Goal: Navigation & Orientation: Find specific page/section

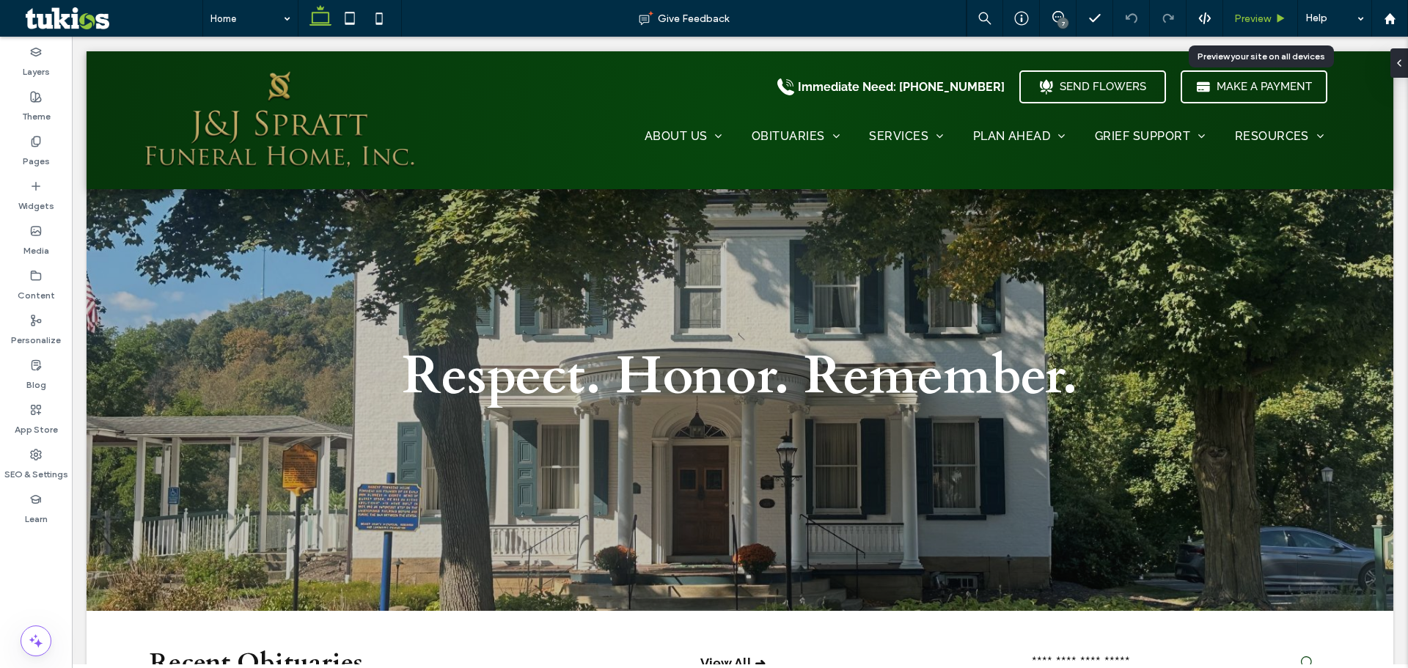
click at [1253, 19] on span "Preview" at bounding box center [1252, 18] width 37 height 12
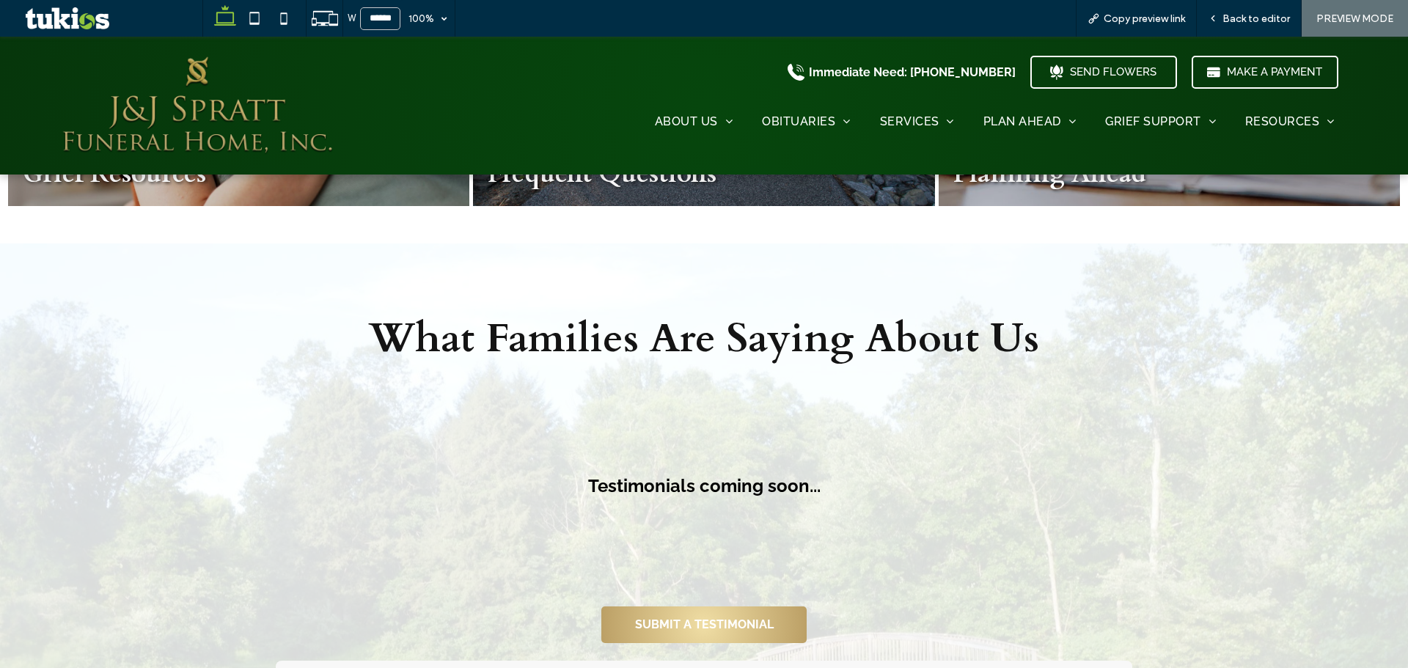
scroll to position [1980, 0]
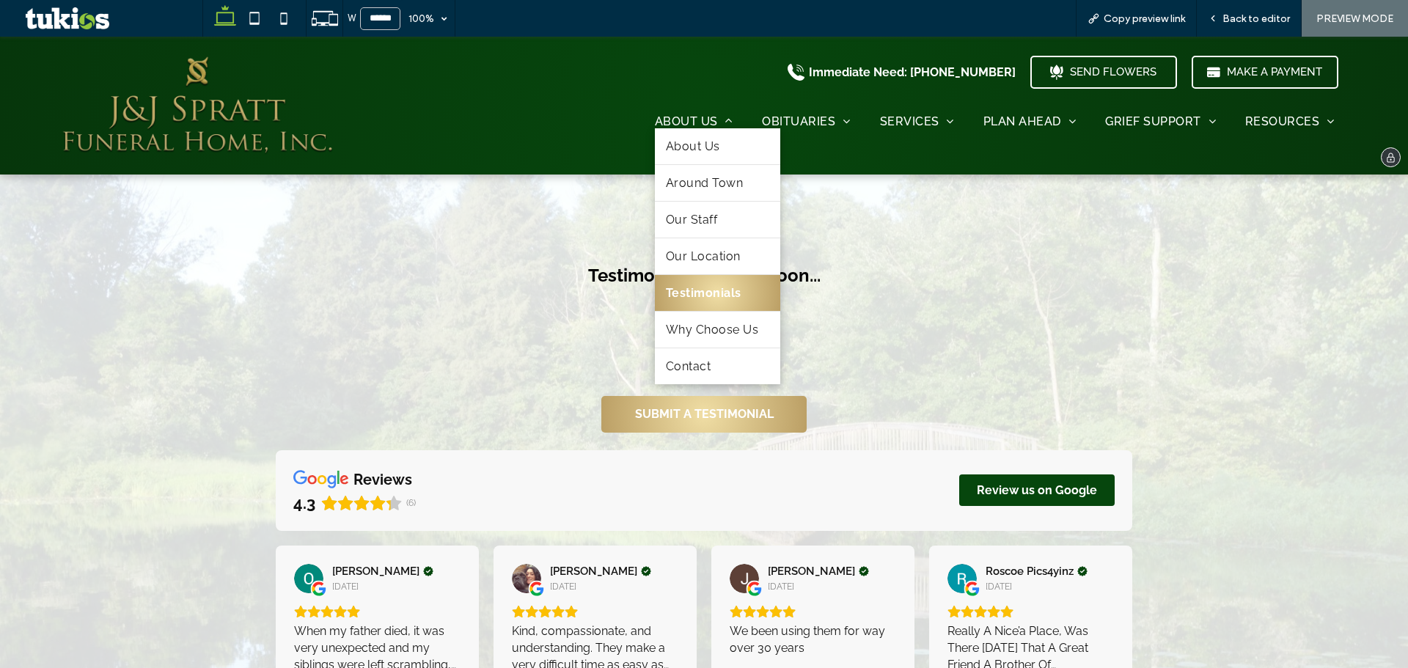
click at [702, 290] on span "Testimonials" at bounding box center [704, 293] width 76 height 14
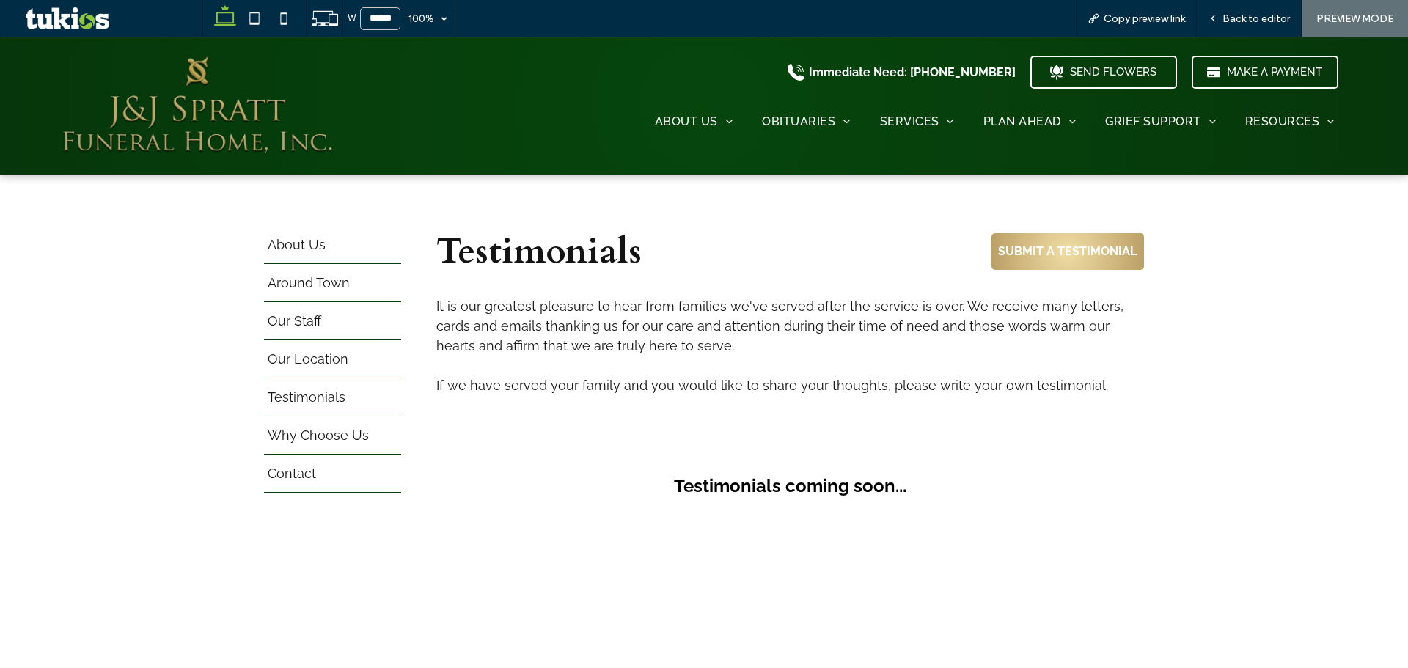
scroll to position [293, 0]
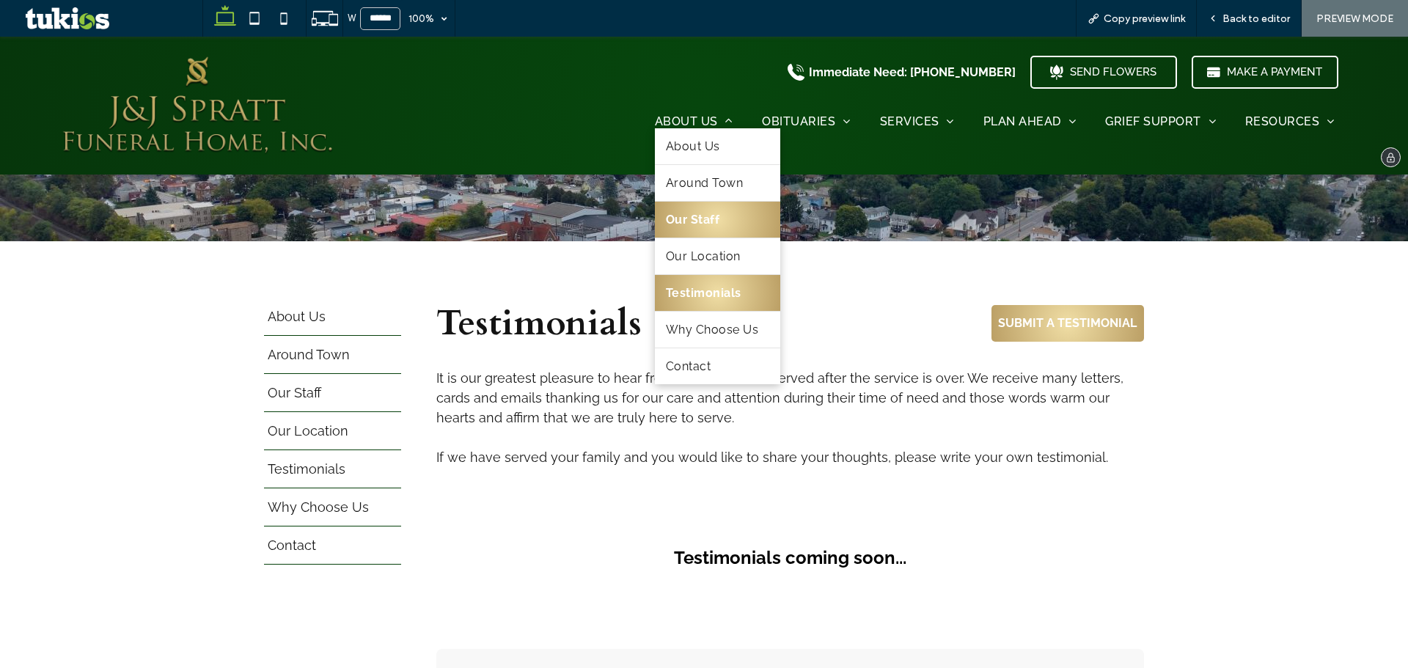
click at [705, 221] on span "Our Staff" at bounding box center [693, 220] width 54 height 14
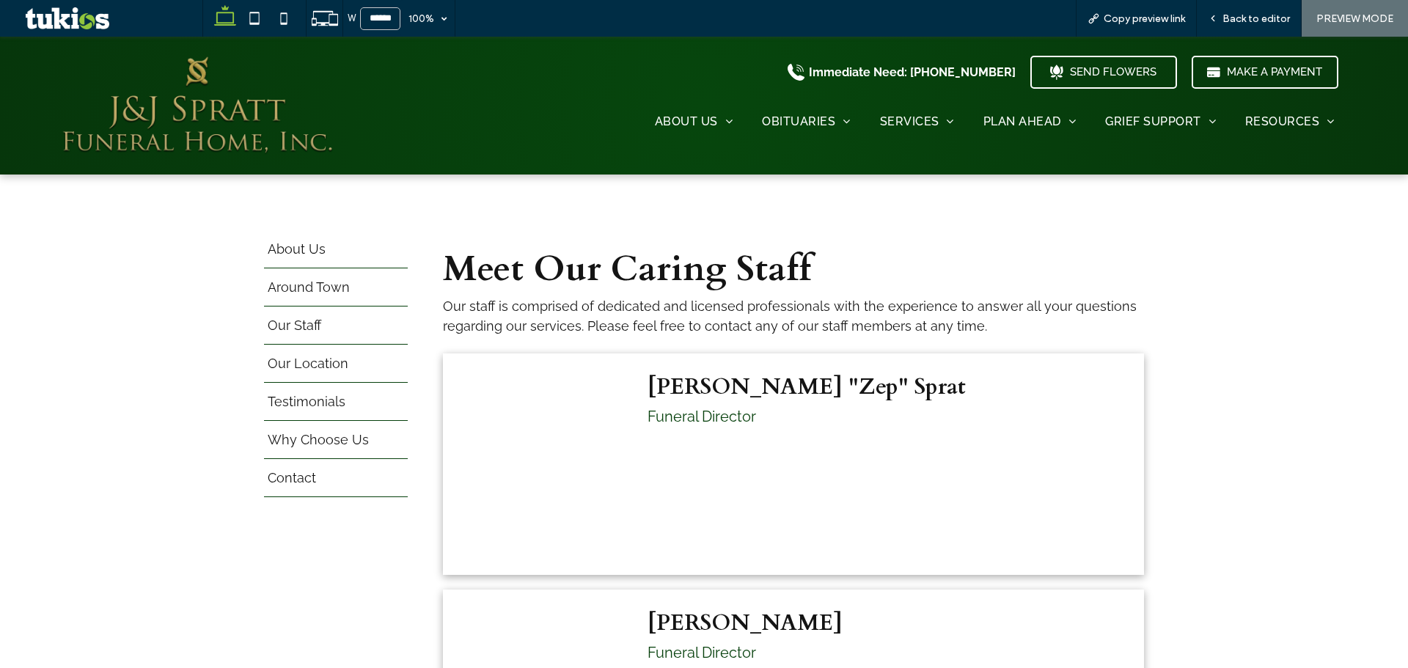
scroll to position [367, 0]
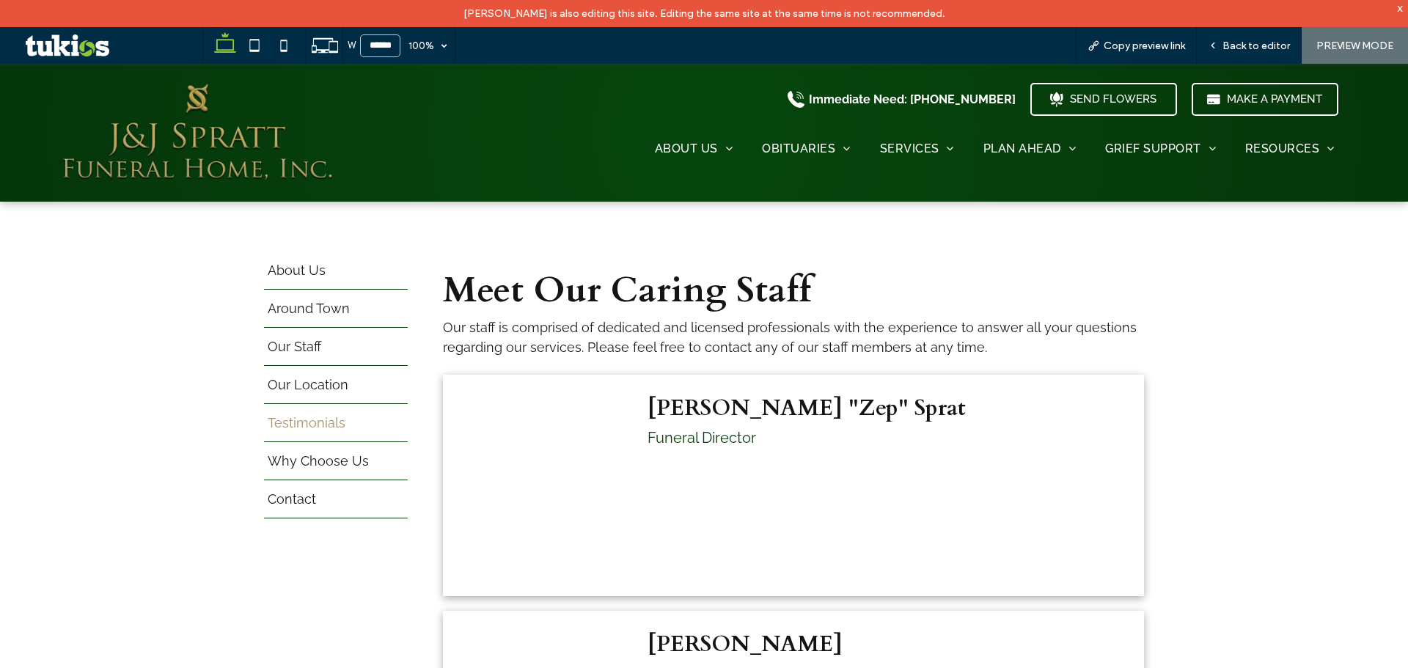
click at [298, 430] on span "Testimonials" at bounding box center [307, 430] width 78 height 0
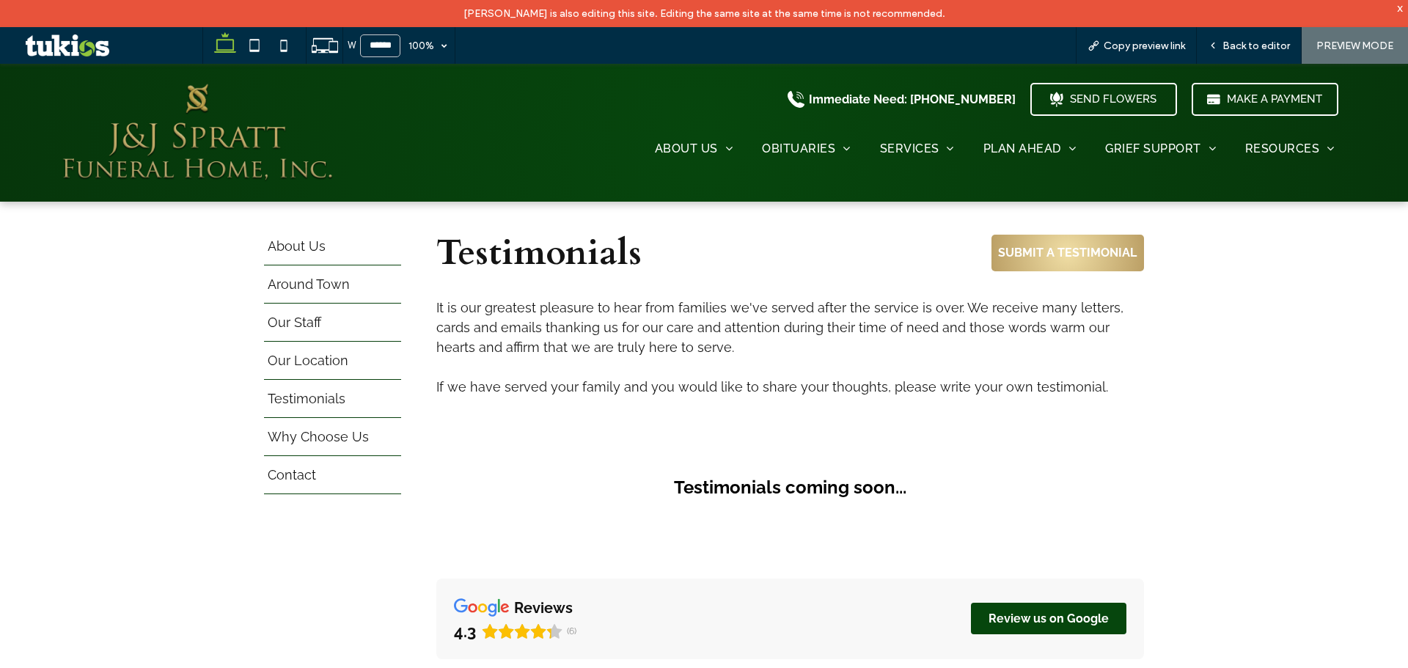
scroll to position [367, 0]
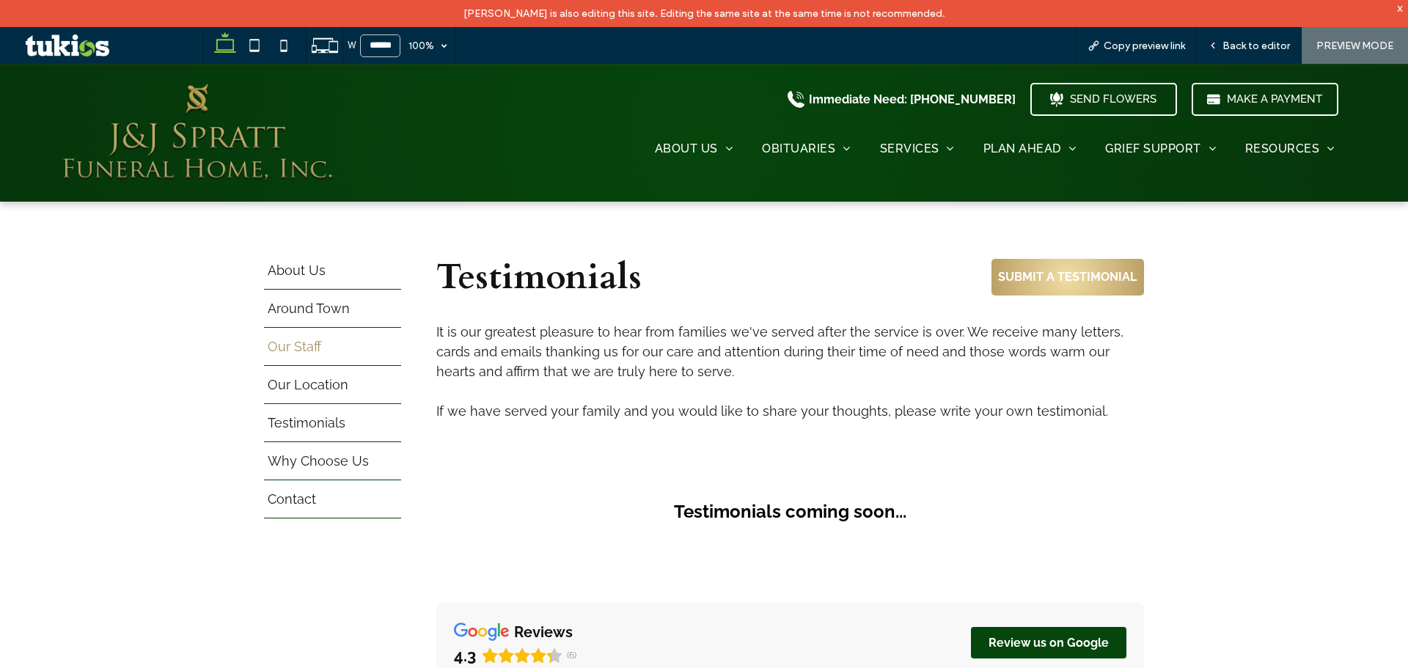
click at [296, 353] on span "Our Staff" at bounding box center [295, 353] width 54 height 0
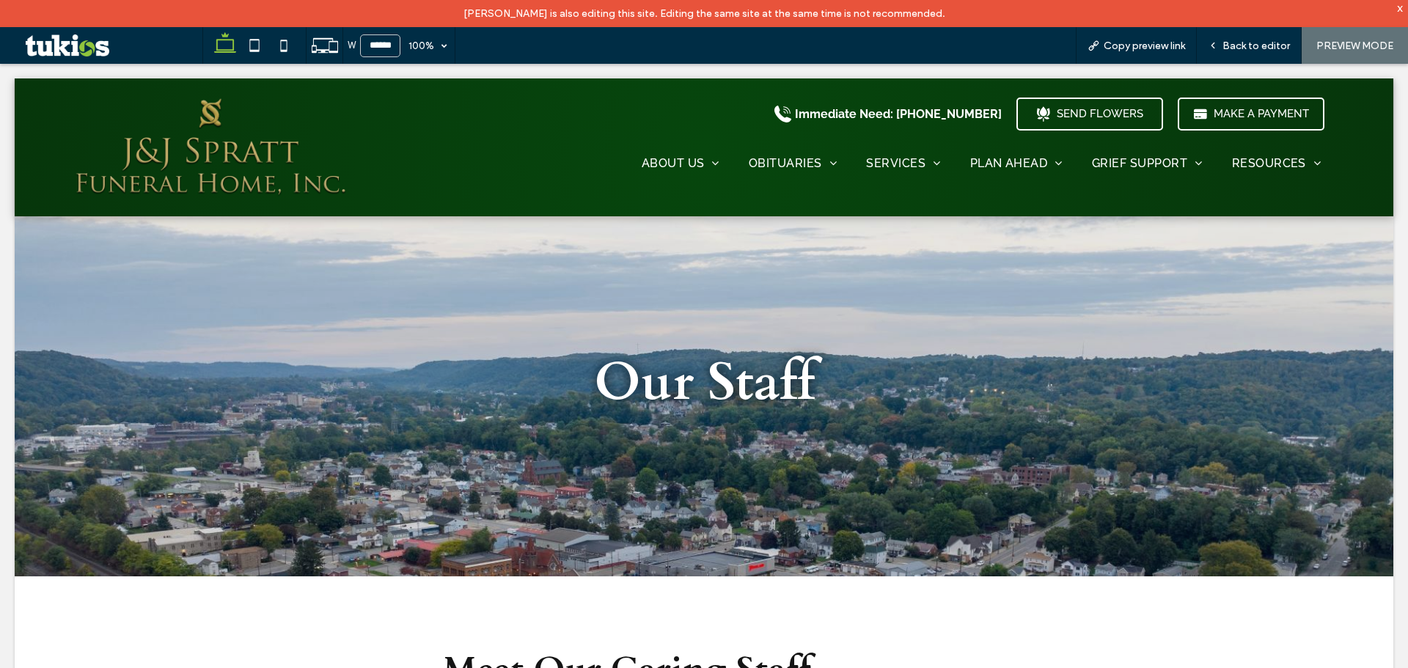
scroll to position [0, 0]
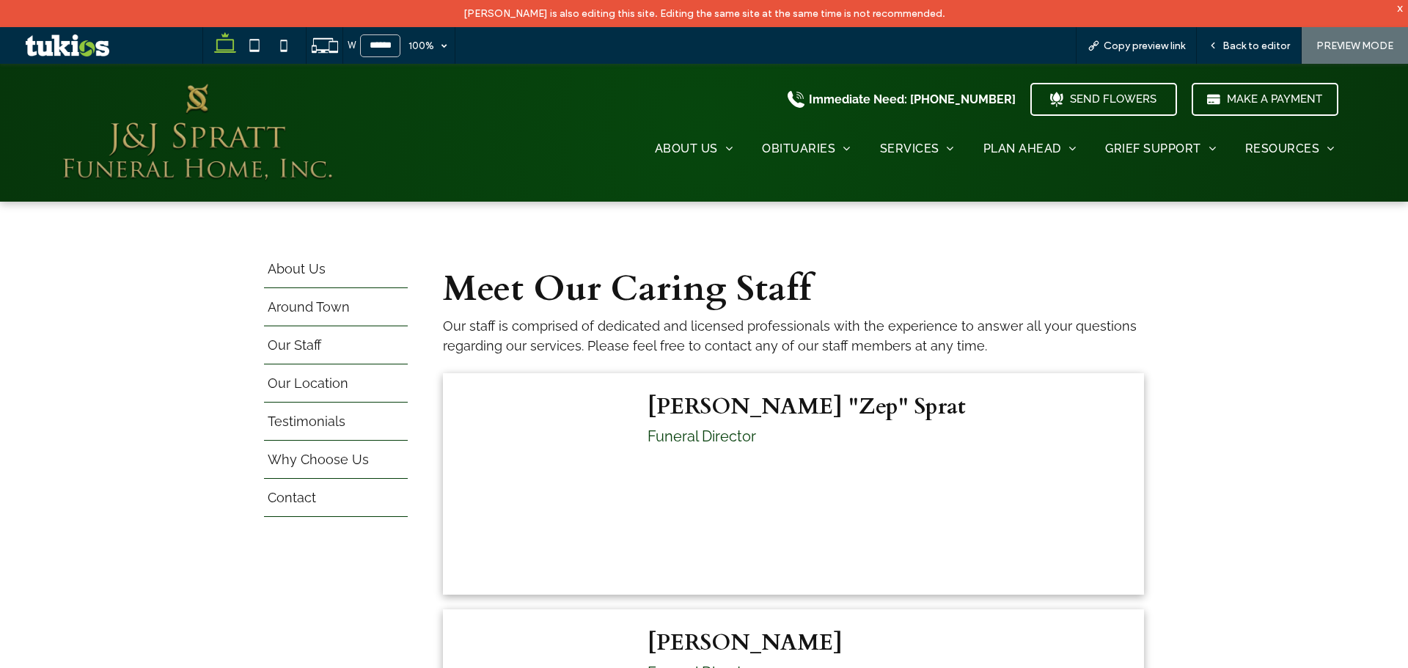
scroll to position [367, 0]
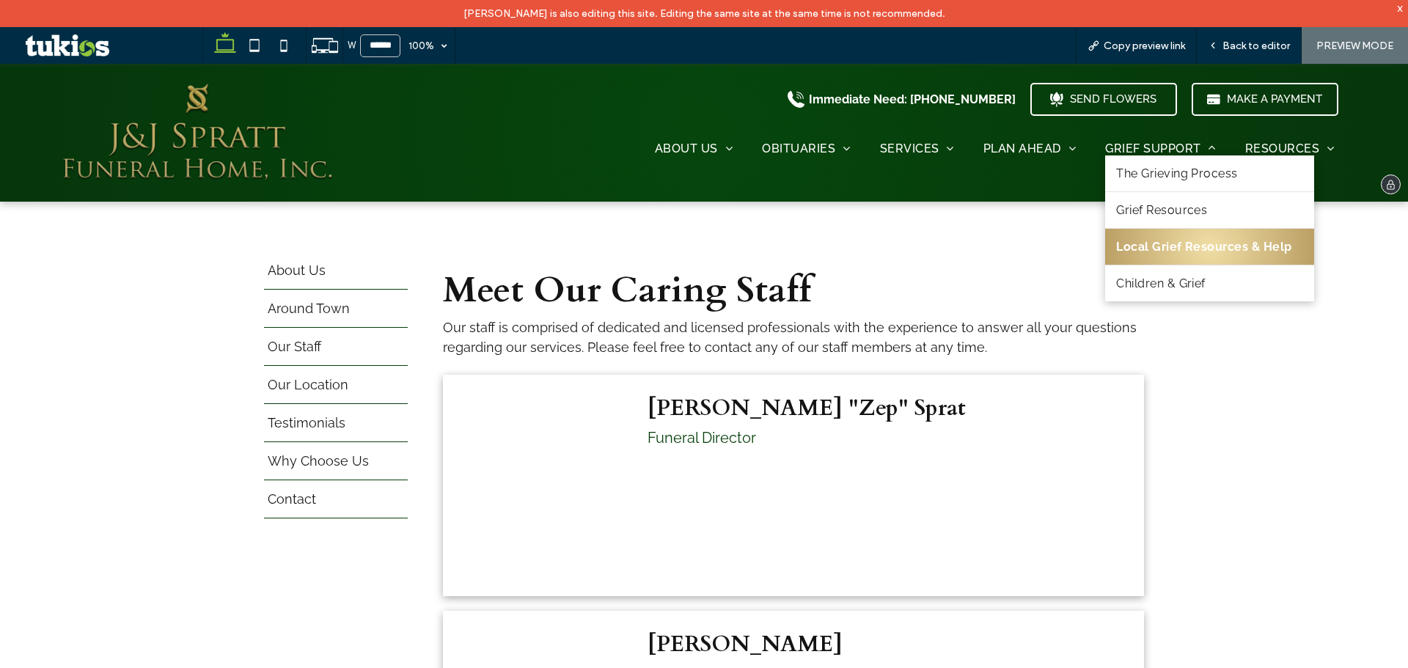
click at [1172, 251] on span "Local Grief Resources & Help" at bounding box center [1203, 247] width 175 height 14
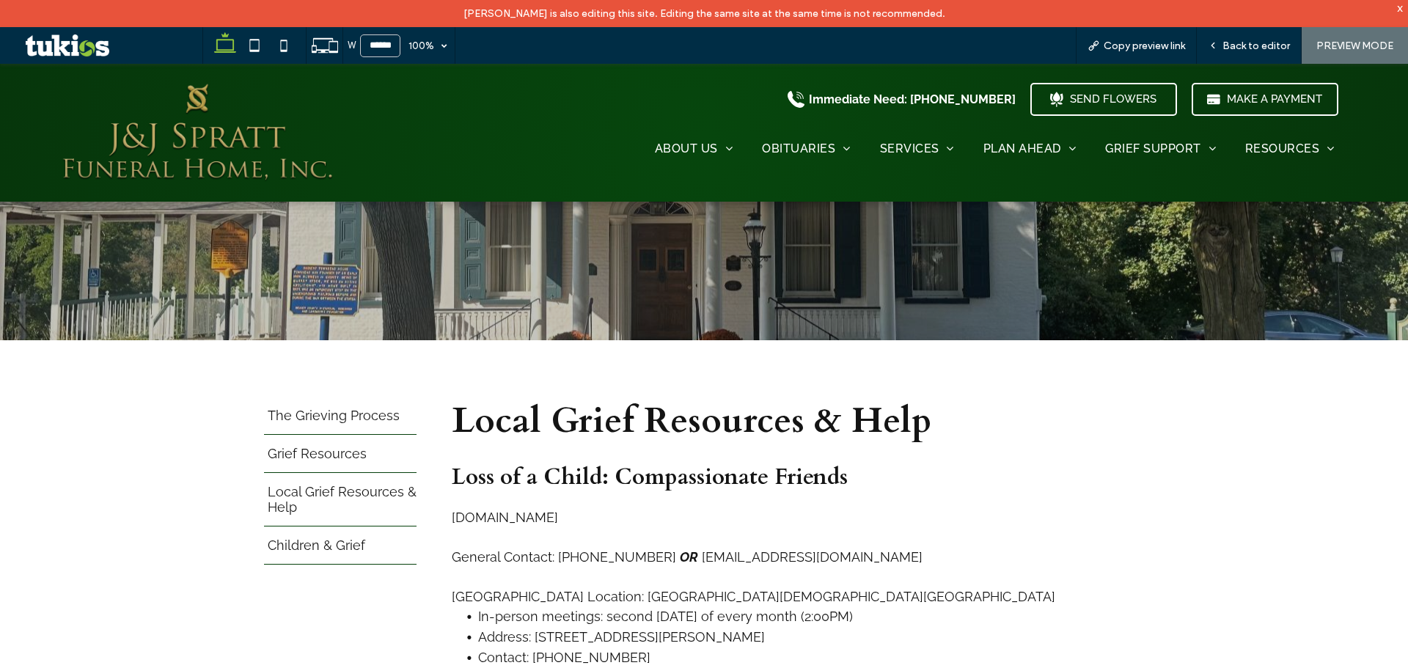
scroll to position [293, 0]
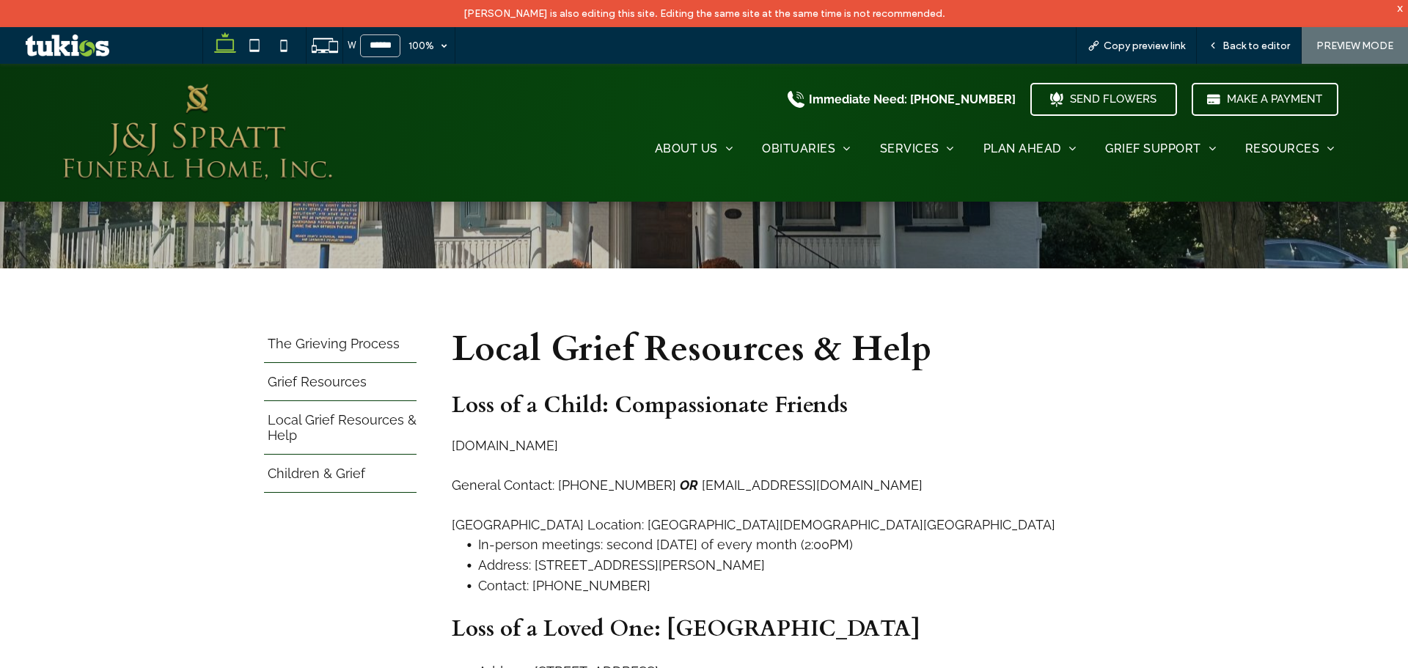
click at [558, 443] on span "www.compassionatefriends.org" at bounding box center [505, 445] width 106 height 15
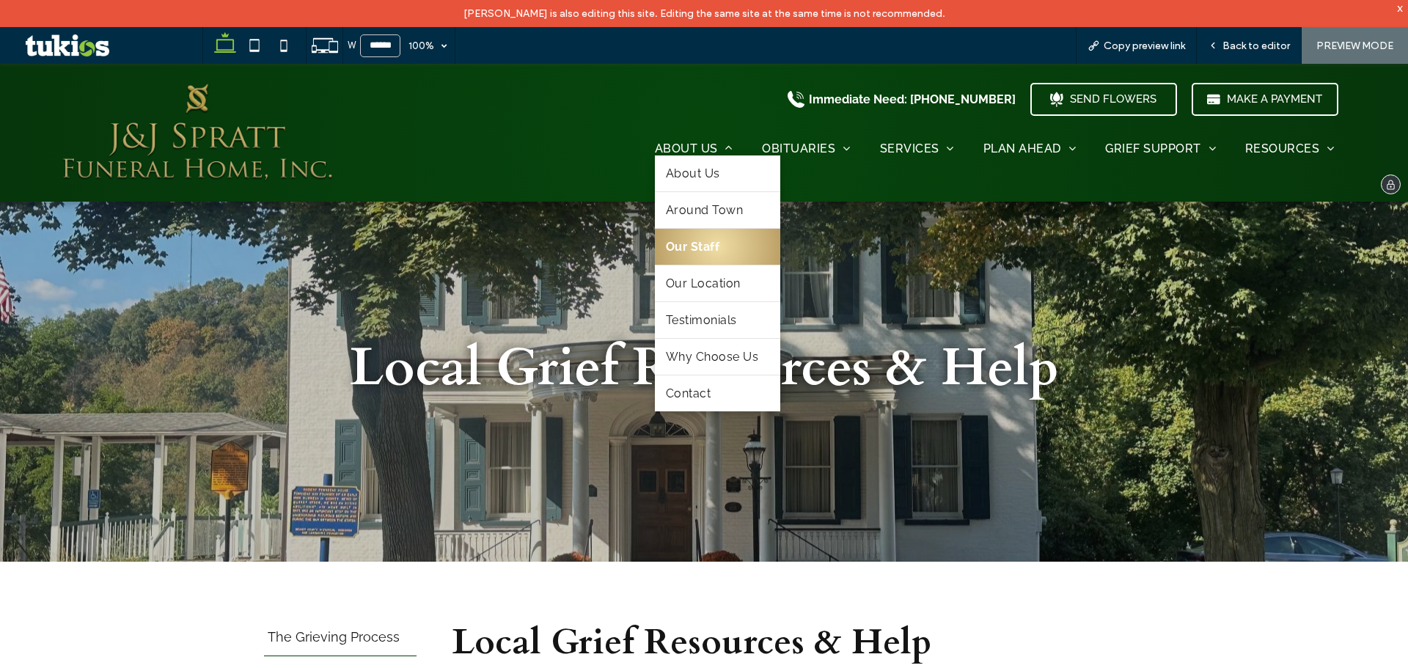
click at [730, 246] on link "Our Staff" at bounding box center [717, 247] width 125 height 36
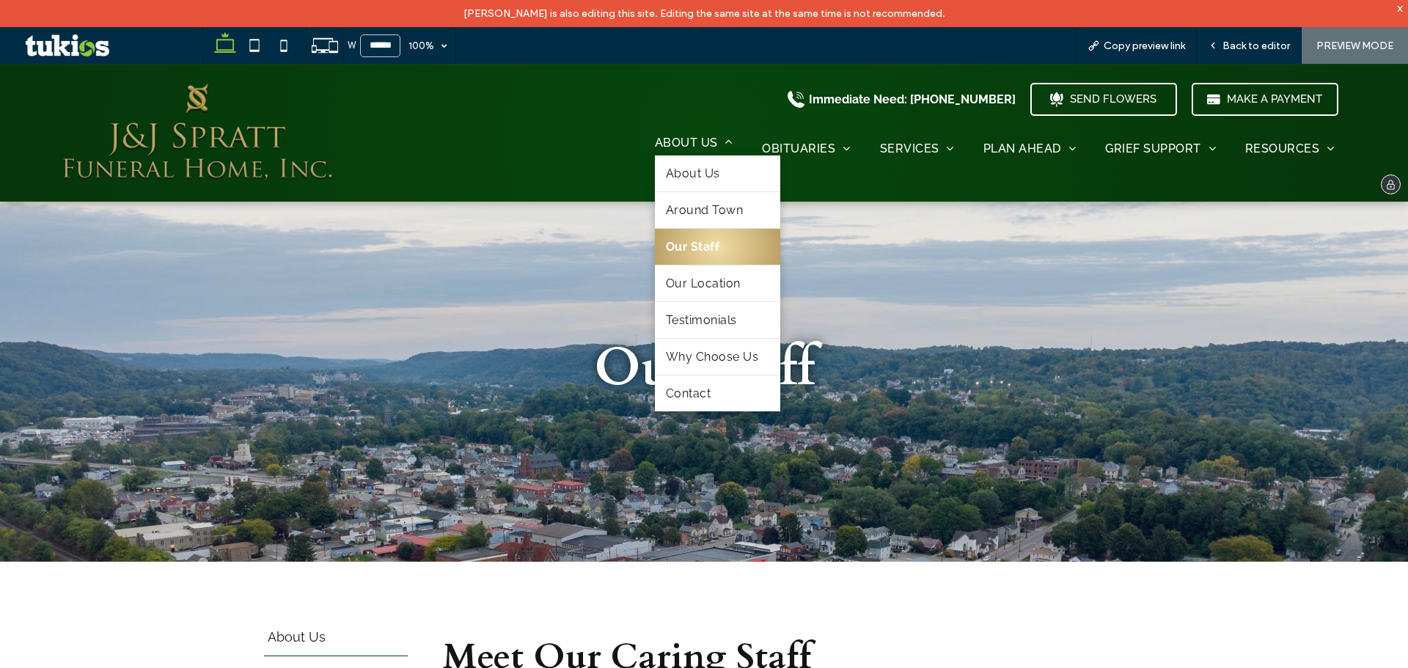
click at [714, 152] on li "About Us About Us Around Town Our Staff Our Location Testimonials Why Choose Us…" at bounding box center [693, 149] width 107 height 14
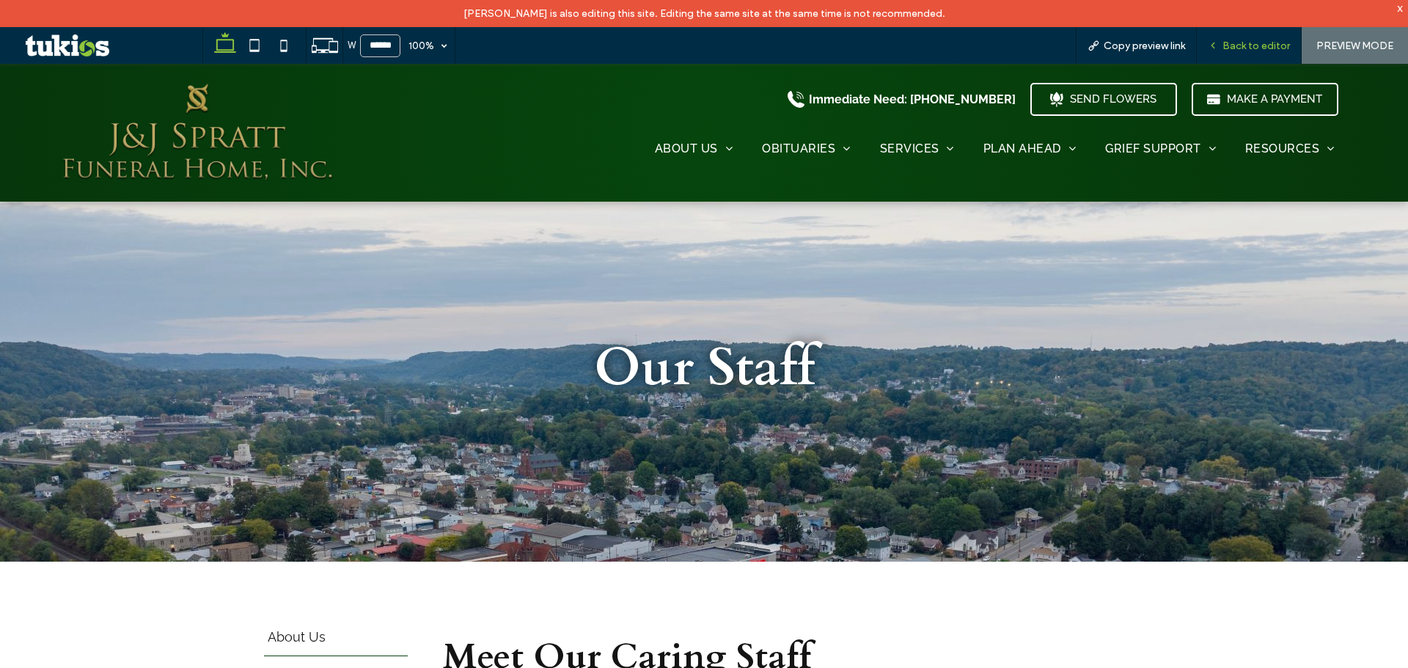
click at [1227, 45] on span "Back to editor" at bounding box center [1255, 46] width 67 height 12
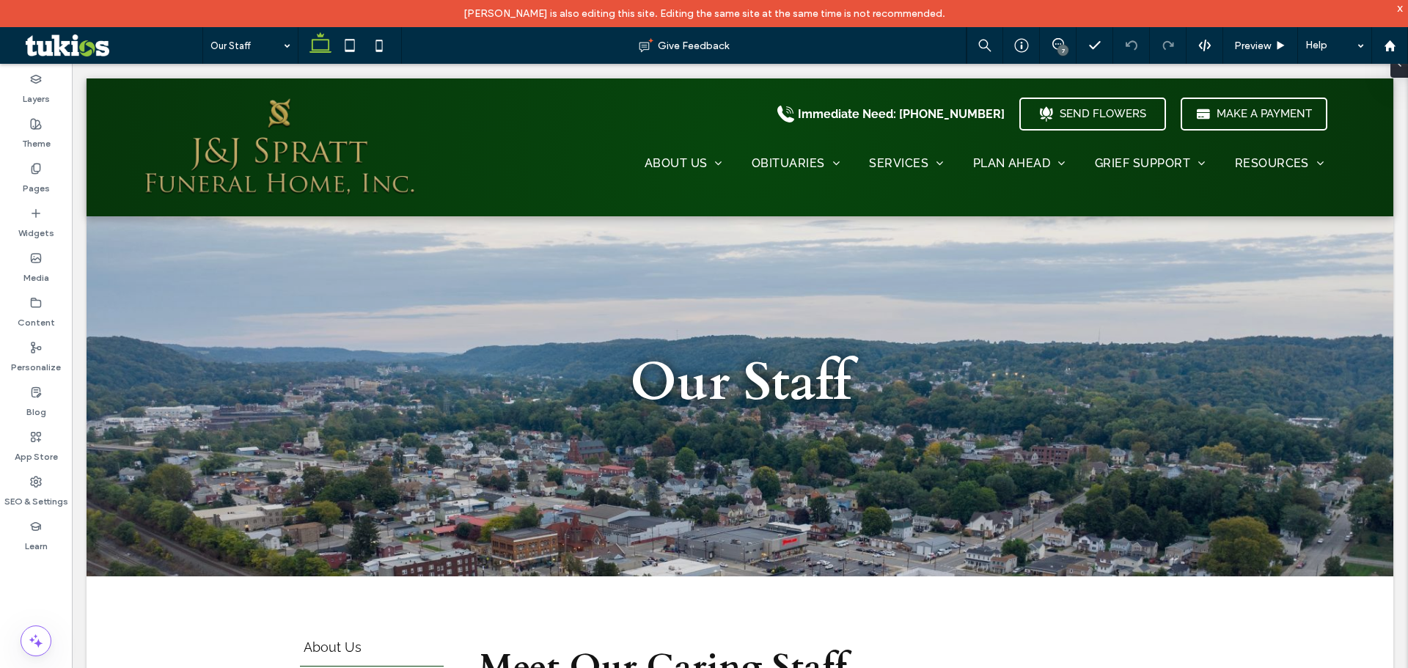
click at [1059, 45] on div "7" at bounding box center [1062, 50] width 11 height 11
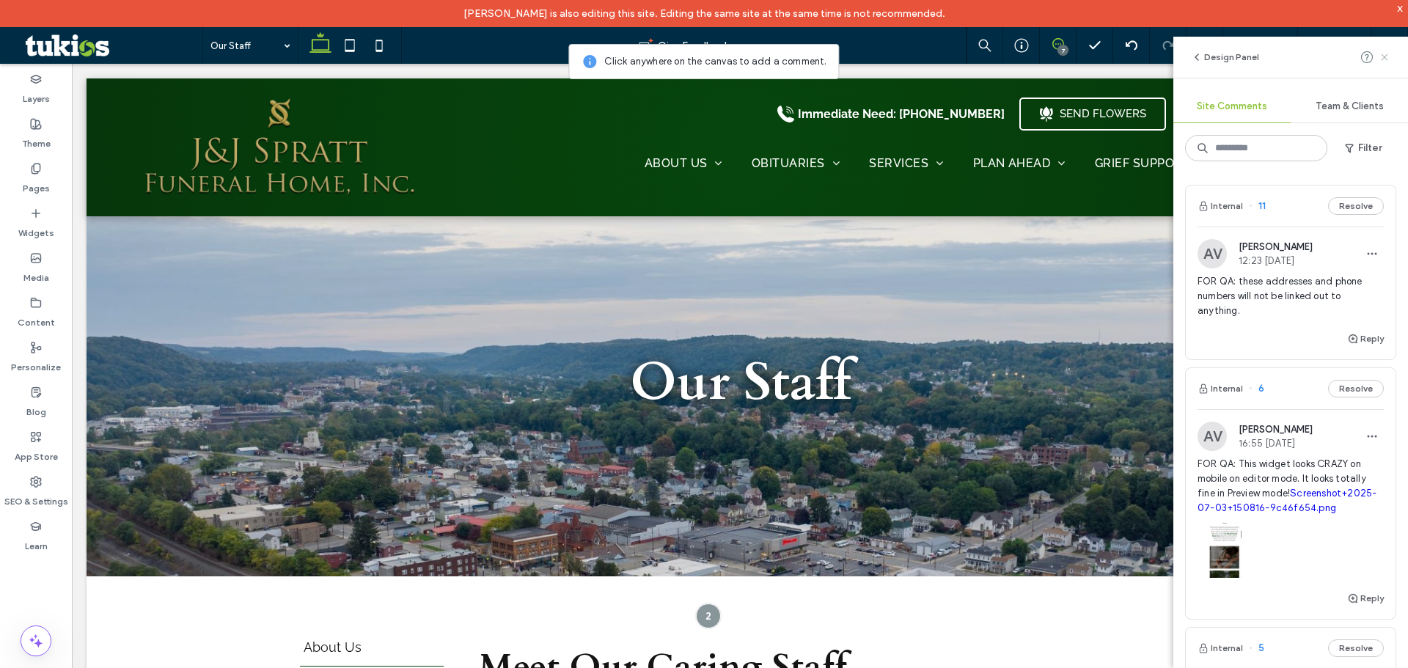
click at [1380, 56] on icon at bounding box center [1384, 57] width 12 height 12
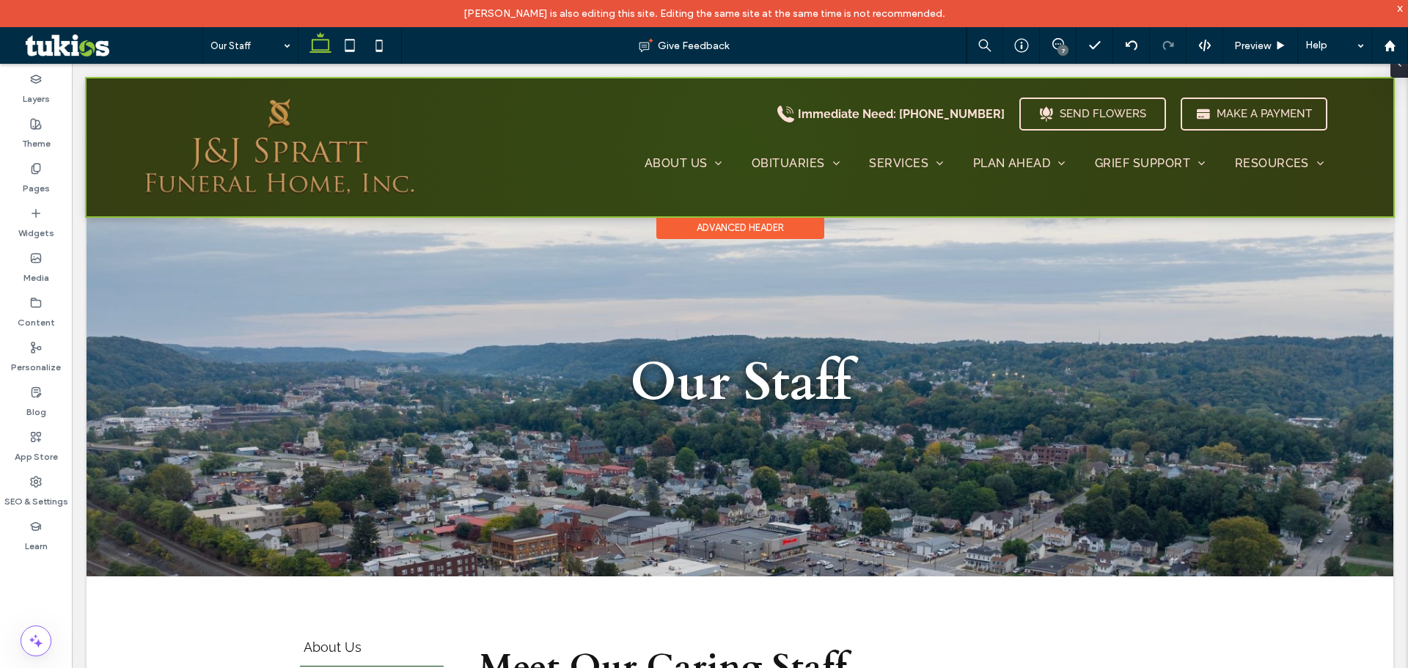
click at [708, 163] on div at bounding box center [740, 147] width 1307 height 138
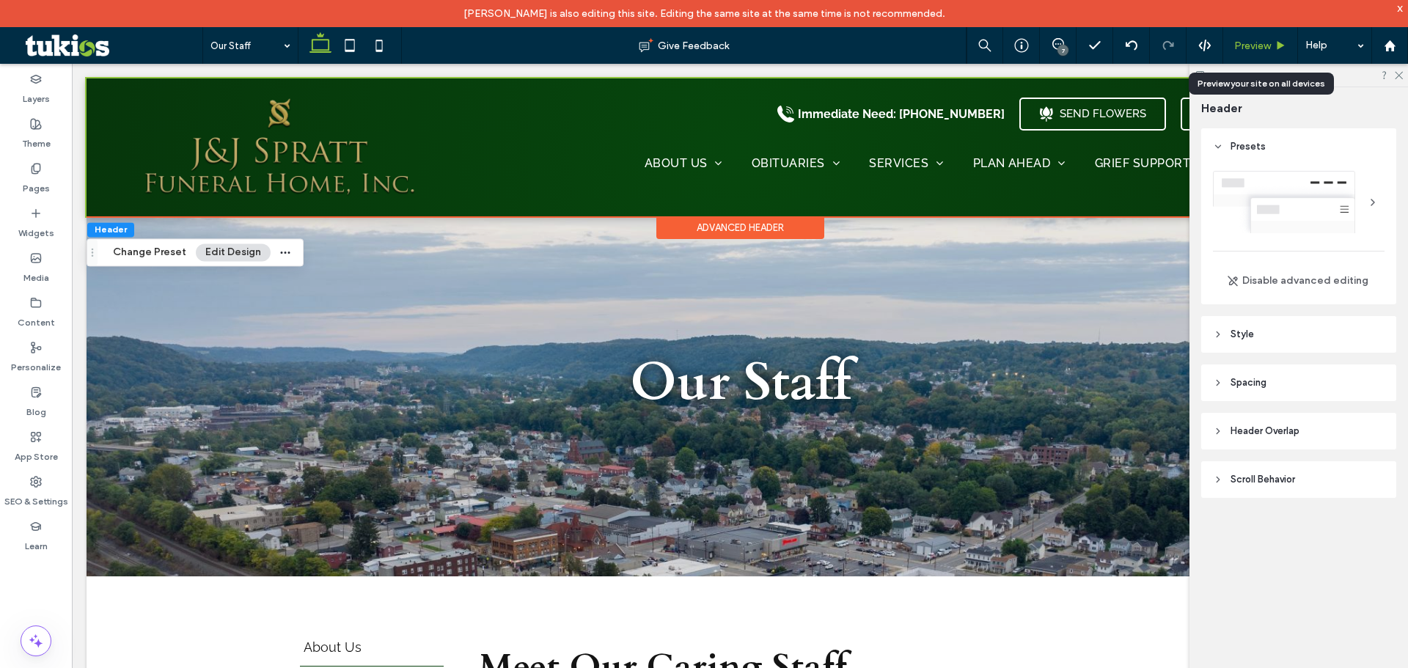
click at [1248, 42] on span "Preview" at bounding box center [1252, 46] width 37 height 12
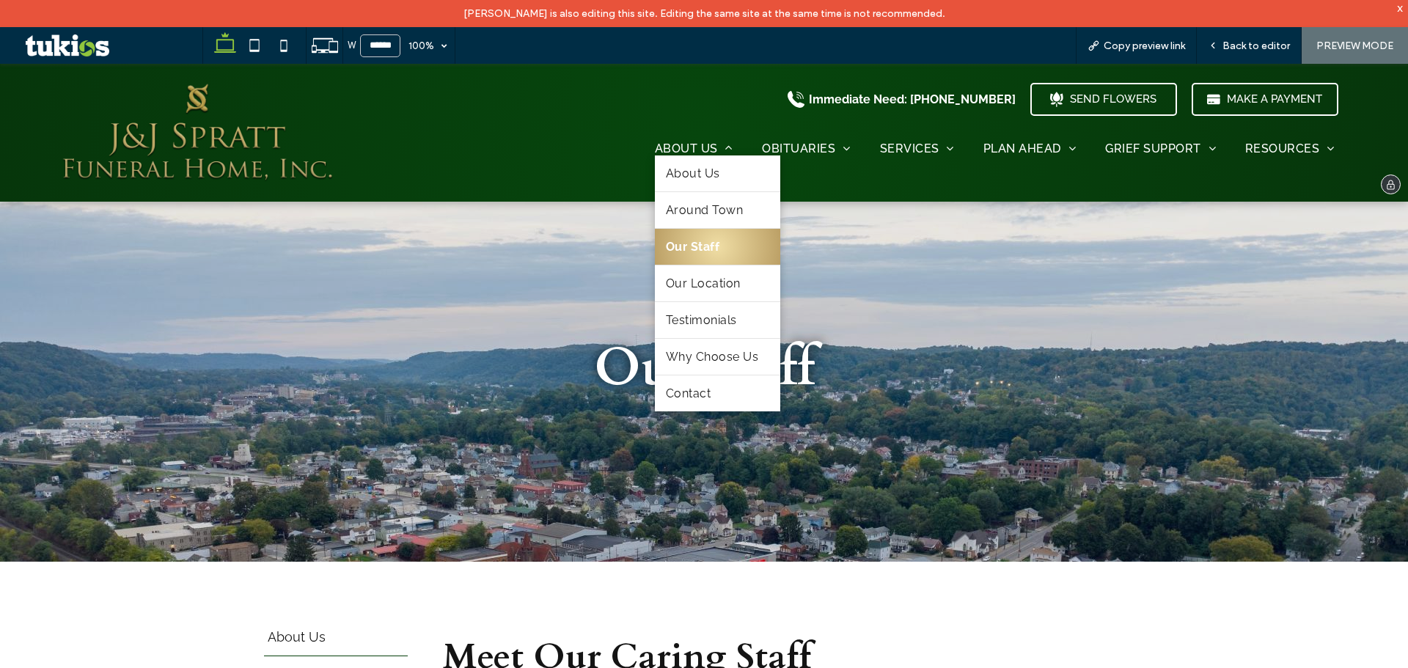
click at [697, 246] on span "Our Staff" at bounding box center [693, 247] width 54 height 14
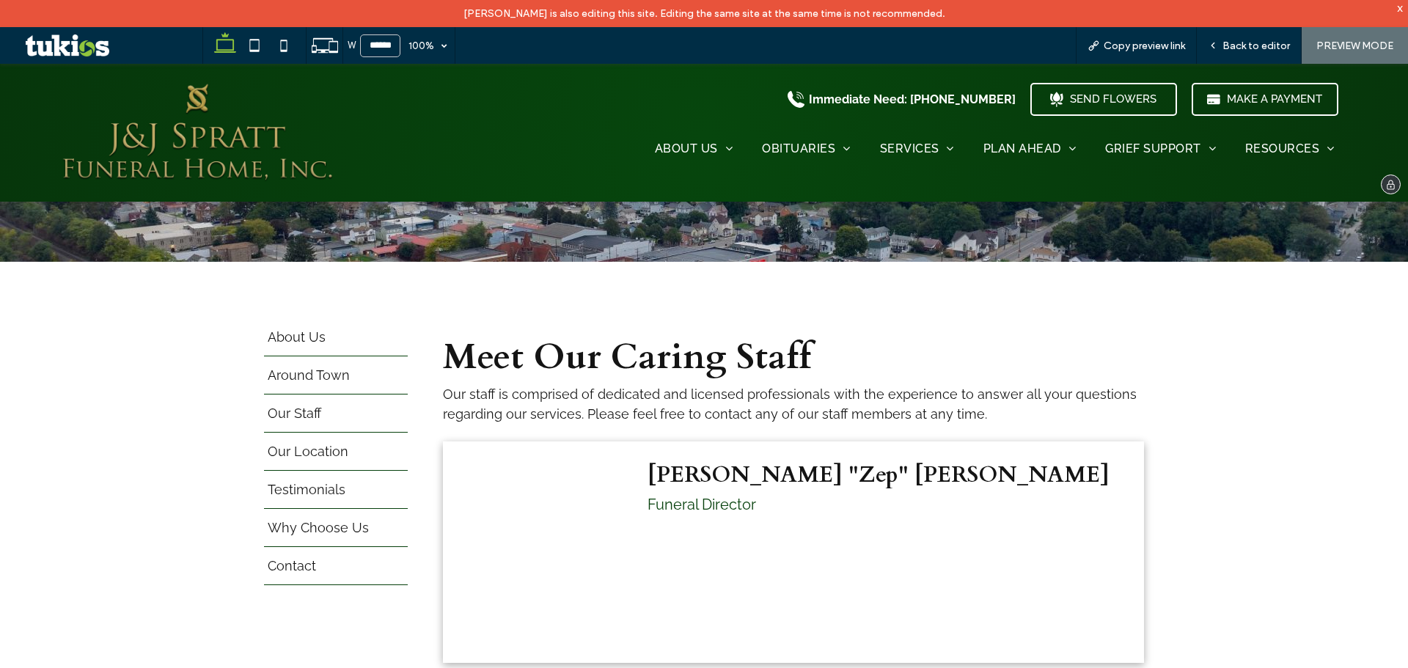
scroll to position [293, 0]
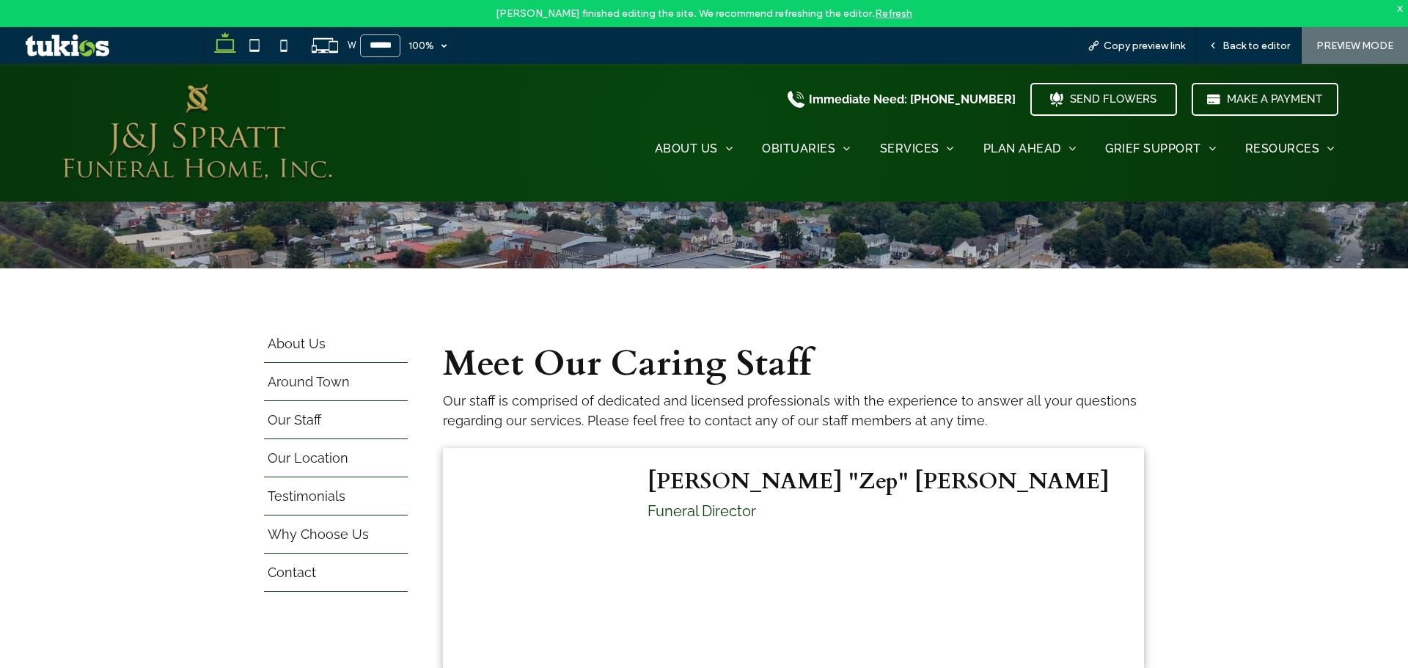
click at [905, 15] on link "Refresh" at bounding box center [893, 13] width 37 height 12
